Goal: Task Accomplishment & Management: Complete application form

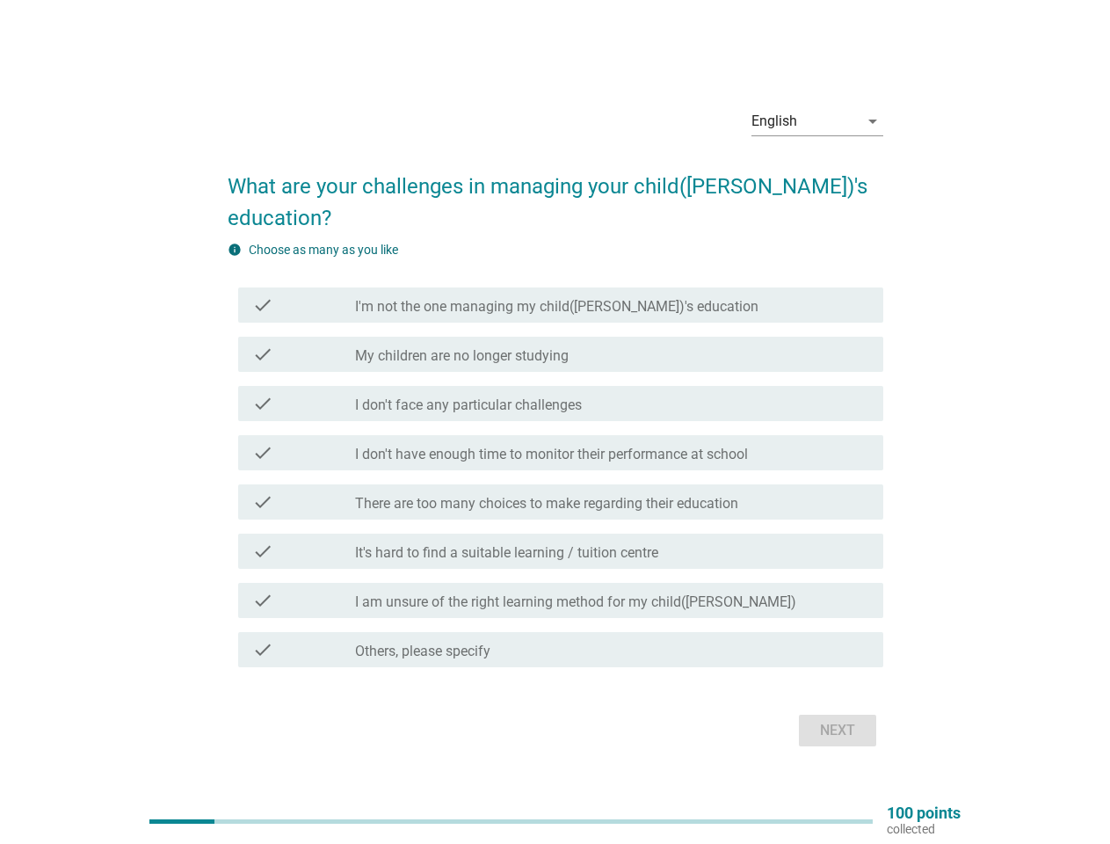
click at [556, 435] on div "check check_box_outline_blank I don't have enough time to monitor their perform…" at bounding box center [560, 452] width 645 height 35
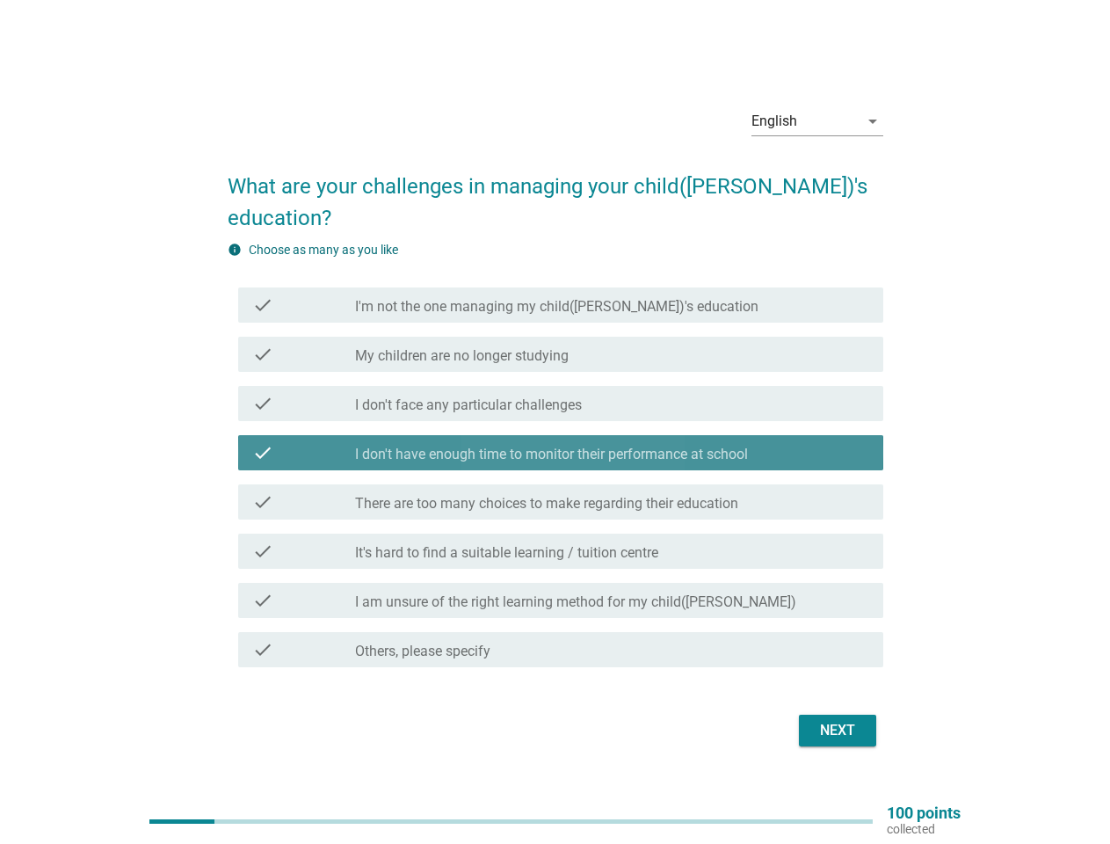
click at [818, 135] on div "English" at bounding box center [805, 121] width 107 height 28
click at [556, 446] on label "I don't have enough time to monitor their performance at school" at bounding box center [551, 455] width 393 height 18
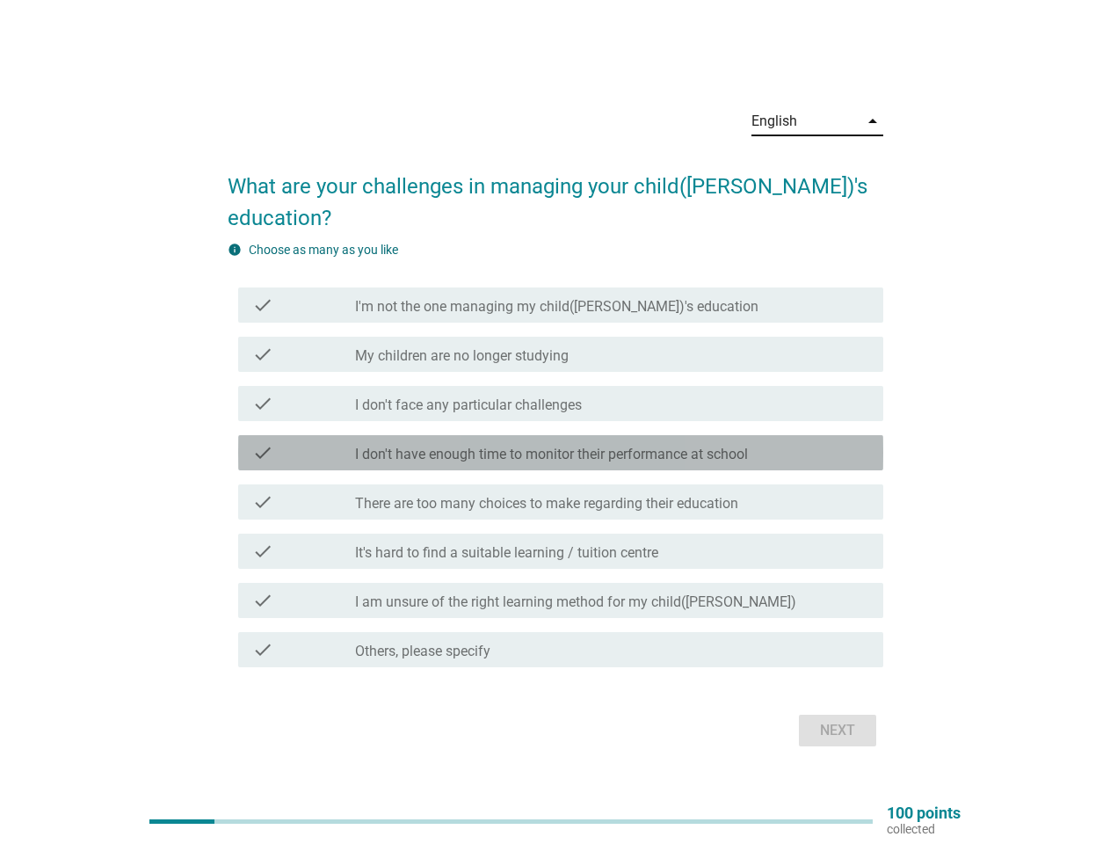
click at [561, 298] on label "I'm not the one managing my child([PERSON_NAME])'s education" at bounding box center [557, 307] width 404 height 18
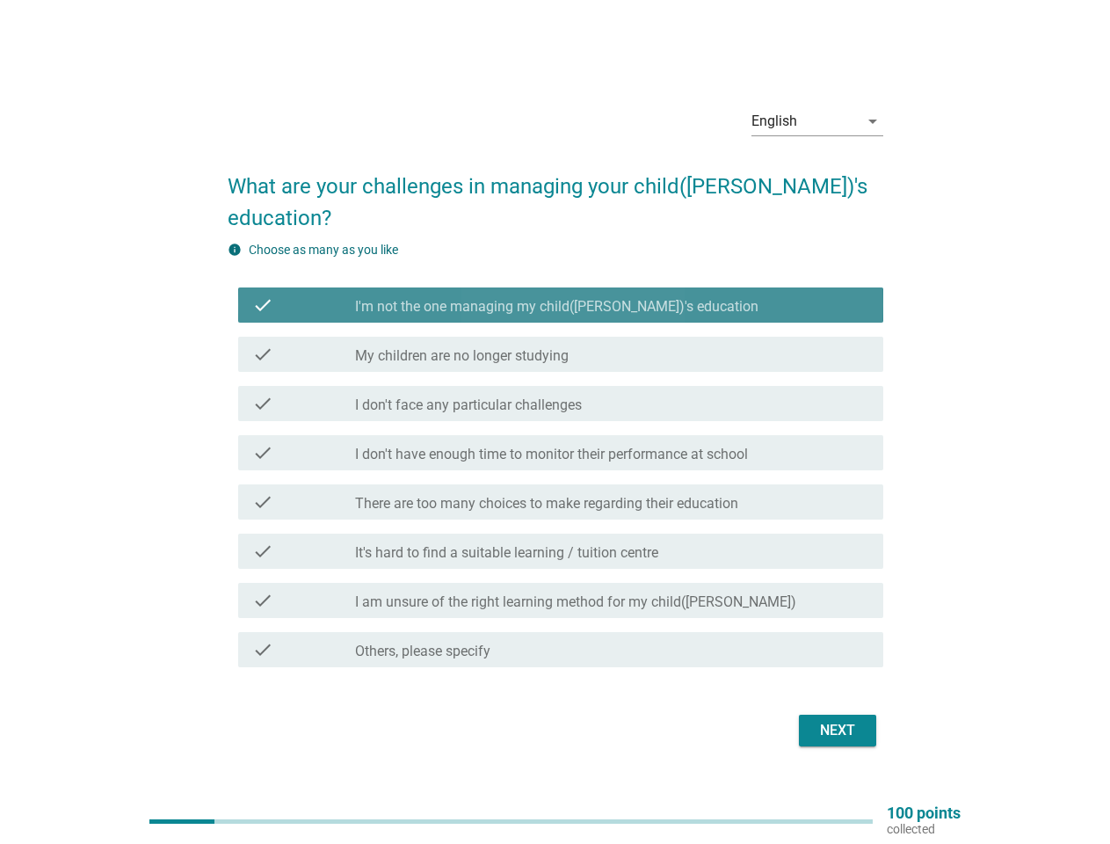
click at [561, 298] on label "I'm not the one managing my child([PERSON_NAME])'s education" at bounding box center [557, 307] width 404 height 18
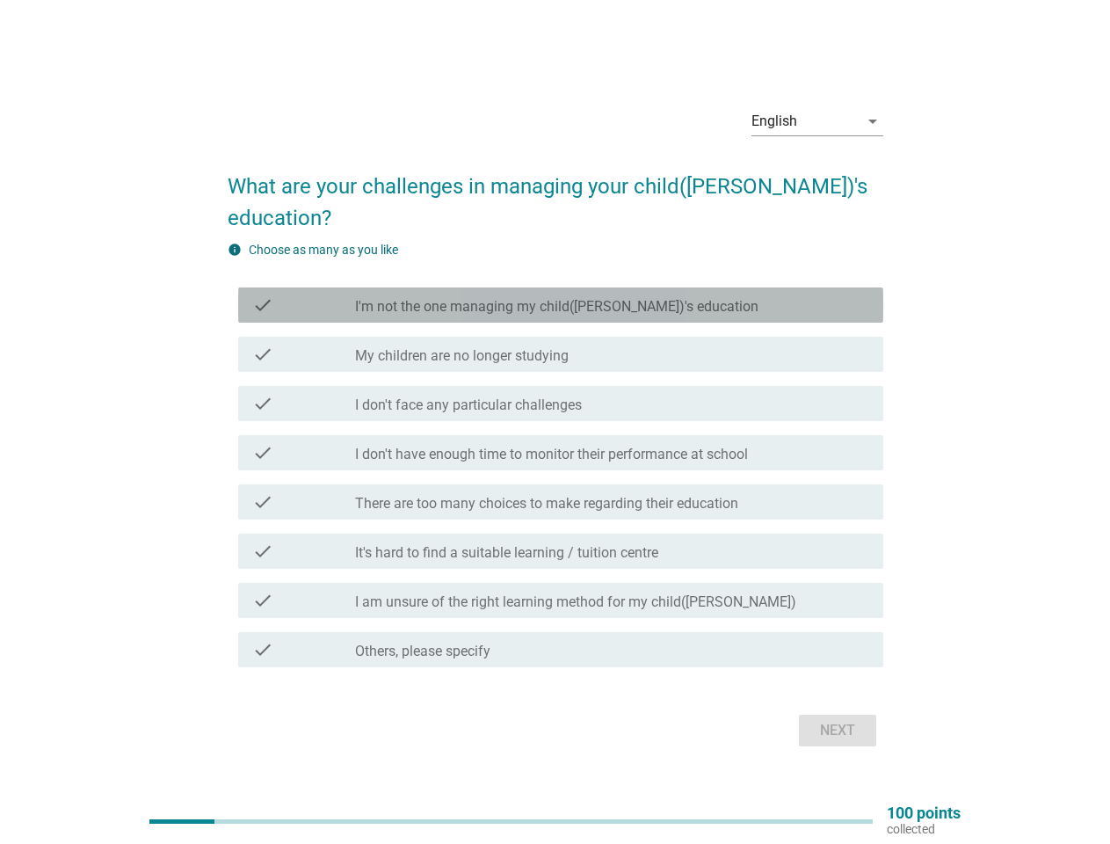
click at [513, 298] on label "I'm not the one managing my child([PERSON_NAME])'s education" at bounding box center [557, 307] width 404 height 18
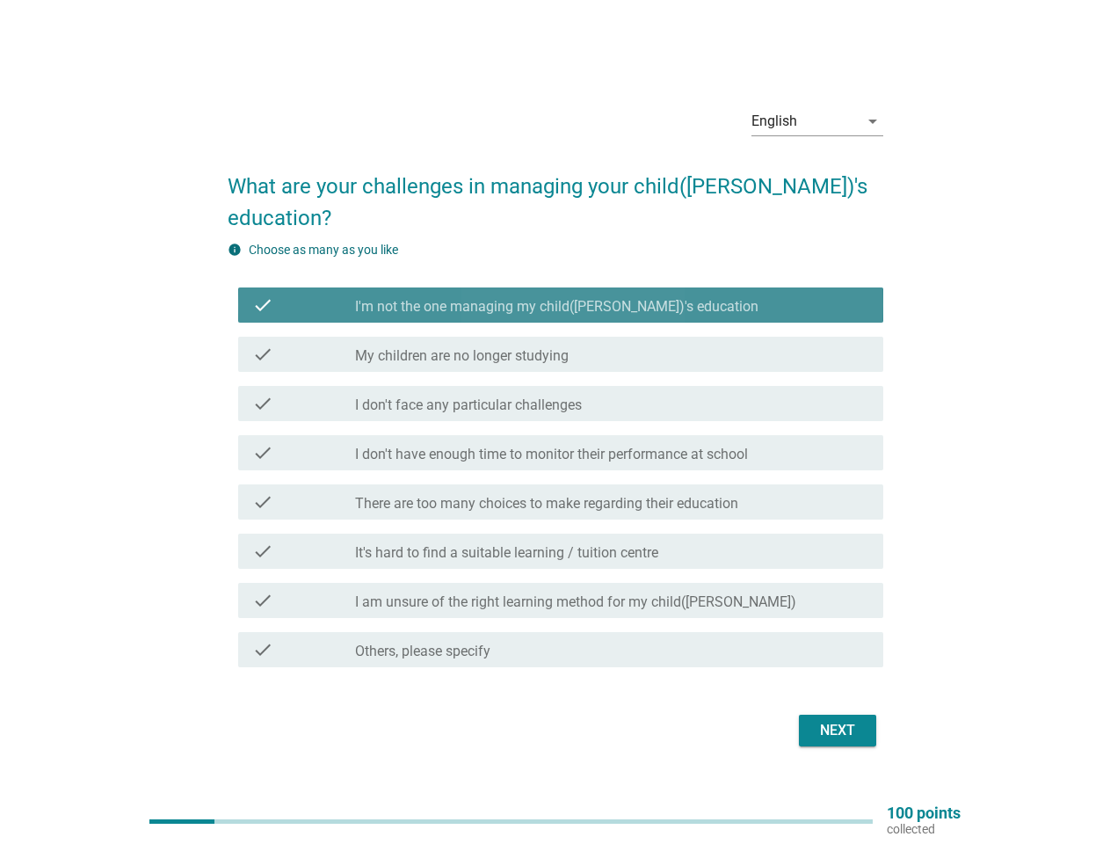
click at [513, 298] on label "I'm not the one managing my child([PERSON_NAME])'s education" at bounding box center [557, 307] width 404 height 18
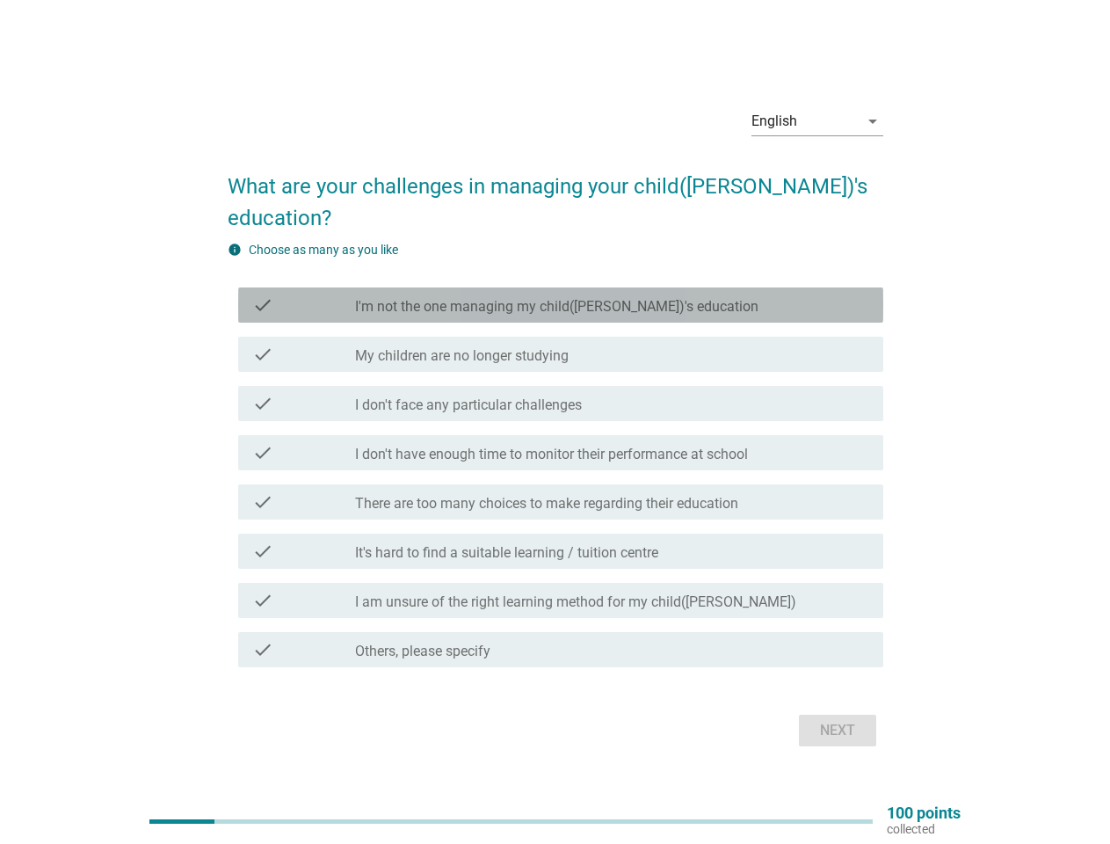
click at [561, 347] on label "My children are no longer studying" at bounding box center [462, 356] width 214 height 18
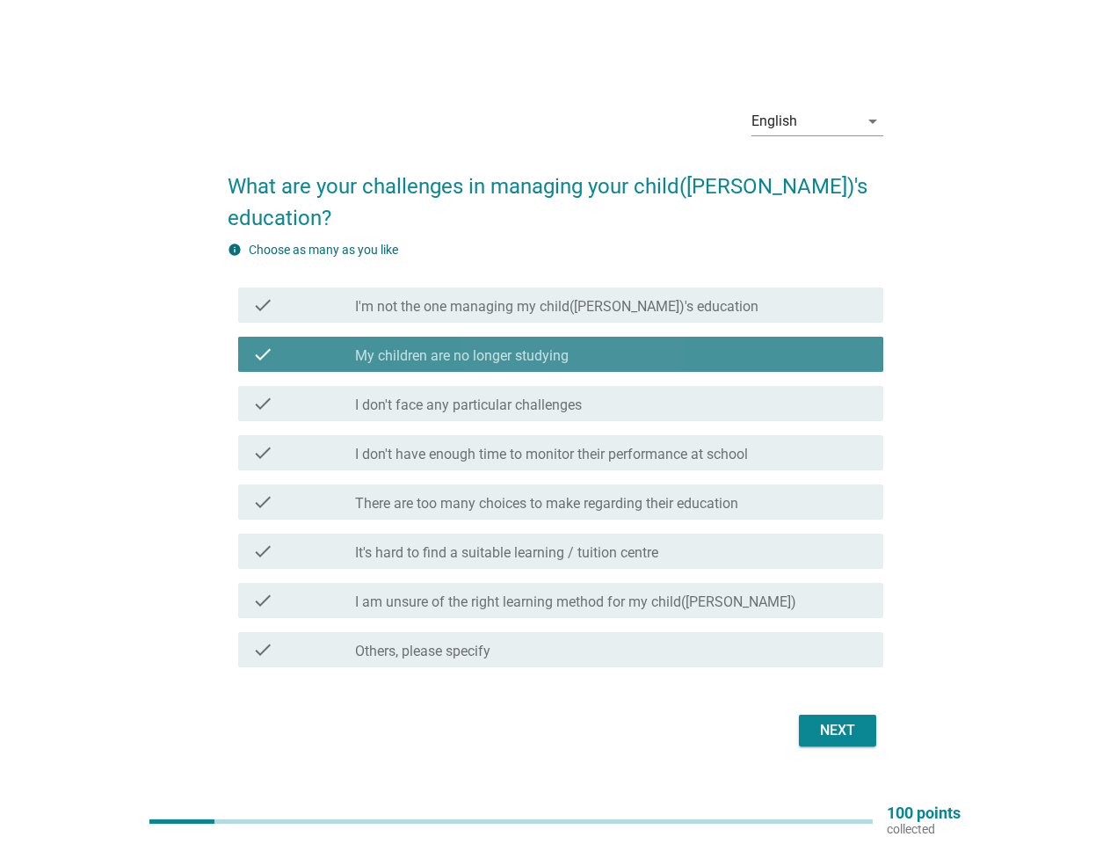
click at [561, 347] on label "My children are no longer studying" at bounding box center [462, 356] width 214 height 18
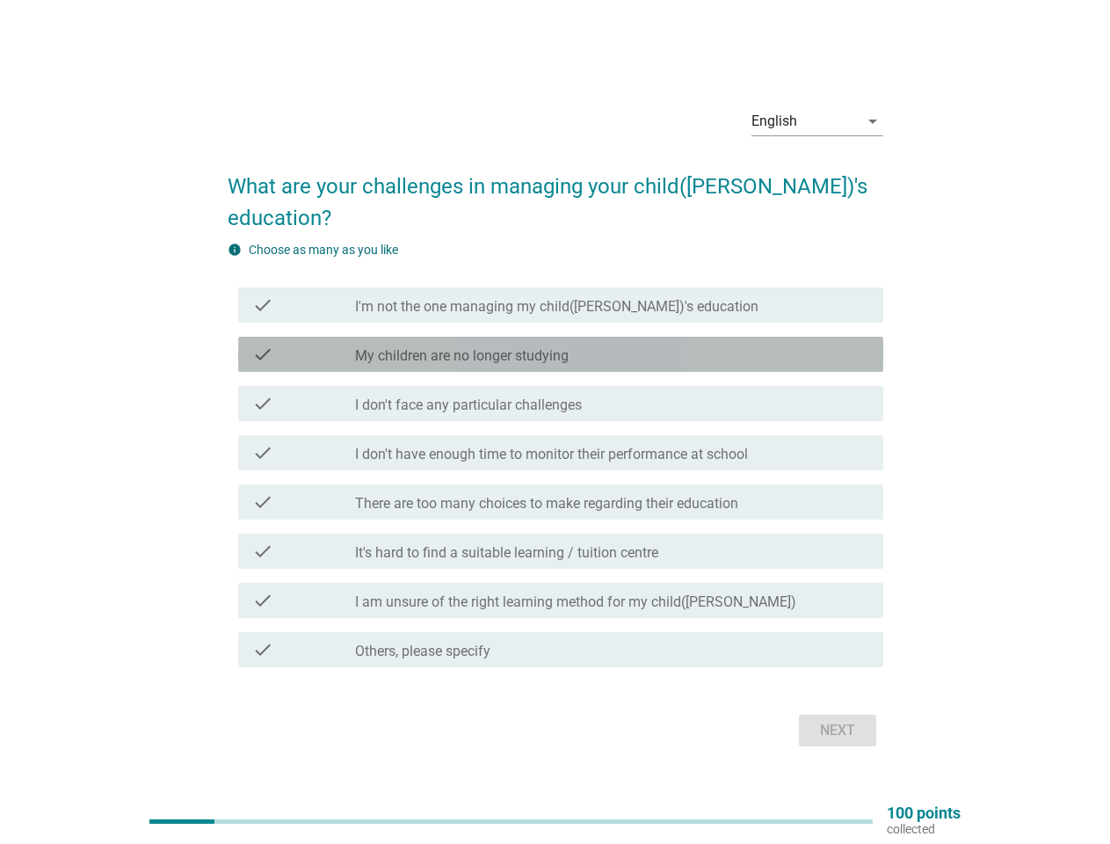
click at [462, 347] on label "My children are no longer studying" at bounding box center [462, 356] width 214 height 18
